Goal: Task Accomplishment & Management: Use online tool/utility

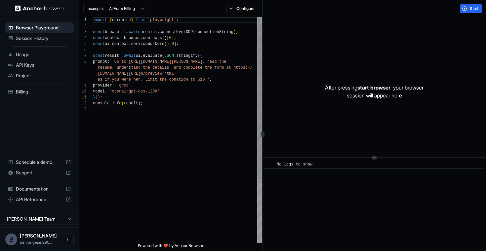
scroll to position [42, 0]
click at [21, 63] on span "API Keys" at bounding box center [43, 65] width 55 height 7
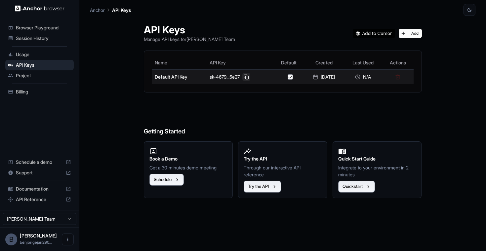
click at [242, 77] on button at bounding box center [246, 77] width 8 height 8
